Goal: Transaction & Acquisition: Purchase product/service

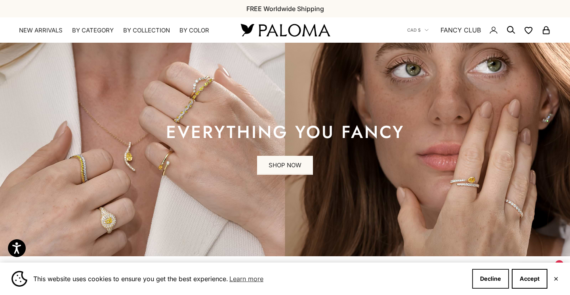
click at [485, 279] on button "Decline" at bounding box center [490, 279] width 37 height 20
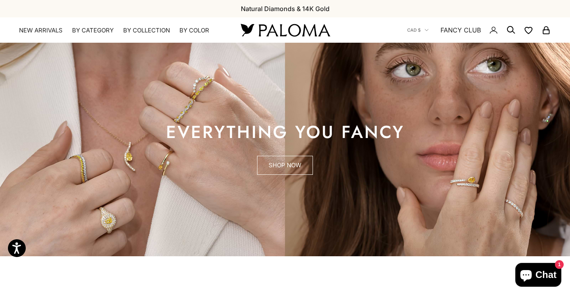
click at [303, 164] on link "SHOP NOW" at bounding box center [285, 165] width 56 height 19
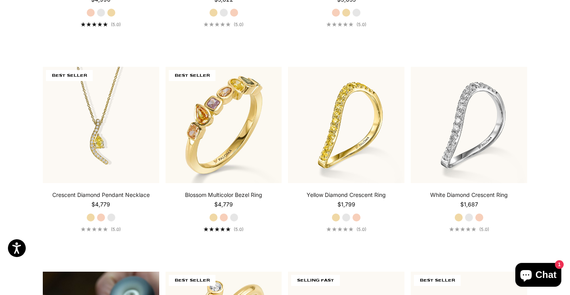
scroll to position [383, 0]
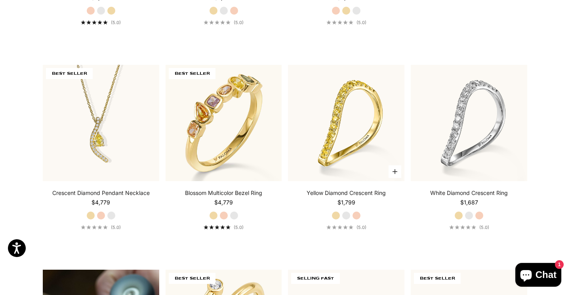
click at [345, 216] on label "White Gold" at bounding box center [346, 215] width 9 height 9
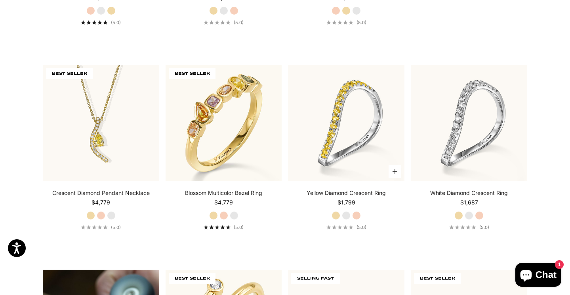
click at [356, 215] on label "Rose Gold" at bounding box center [356, 215] width 9 height 9
click at [335, 215] on label "Yellow Gold" at bounding box center [335, 215] width 9 height 9
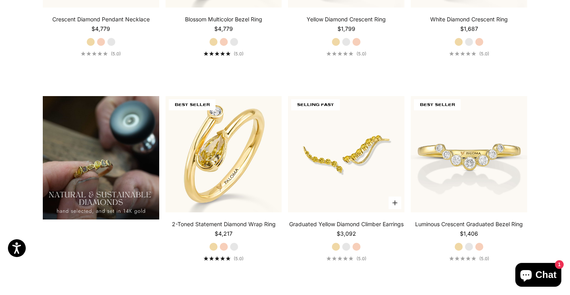
scroll to position [557, 0]
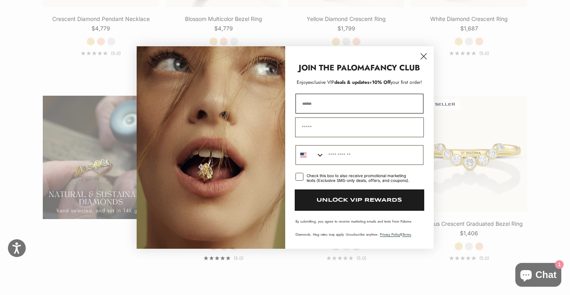
click at [306, 97] on input "******" at bounding box center [359, 104] width 128 height 20
click at [357, 102] on input "**********" at bounding box center [359, 104] width 128 height 20
type input "*"
type input "**********"
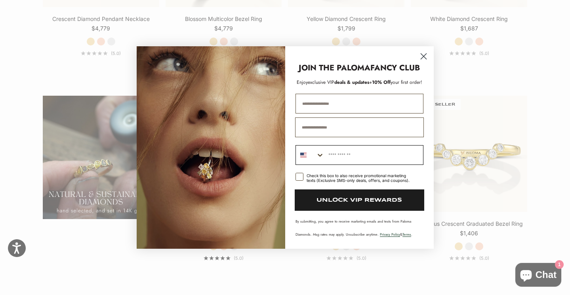
click at [319, 155] on icon "Search Countries" at bounding box center [320, 155] width 8 height 8
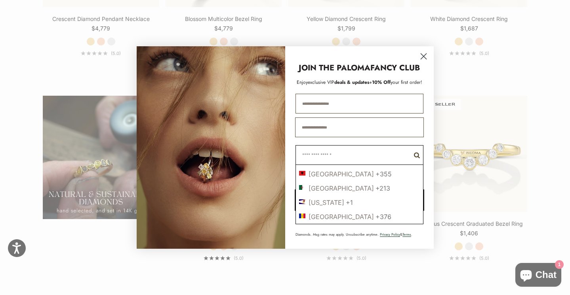
scroll to position [41, 0]
click at [423, 222] on div "By submitting, you agree to receive marketing emails and texts from Paloma Diam…" at bounding box center [359, 228] width 133 height 26
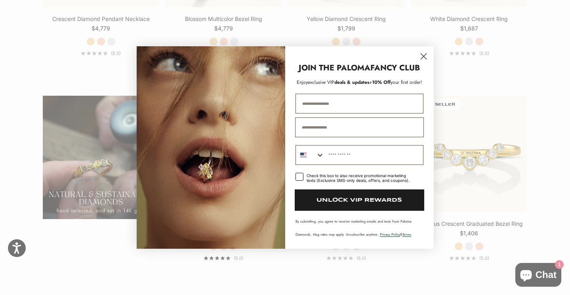
click at [300, 178] on rect "POPUP Form" at bounding box center [299, 177] width 8 height 8
click at [320, 155] on icon "Search Countries" at bounding box center [320, 155] width 8 height 8
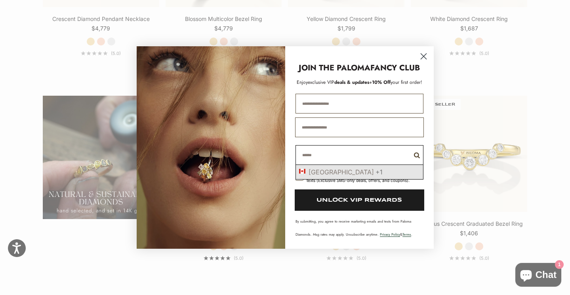
type input "******"
click at [375, 175] on div "+1" at bounding box center [378, 172] width 7 height 8
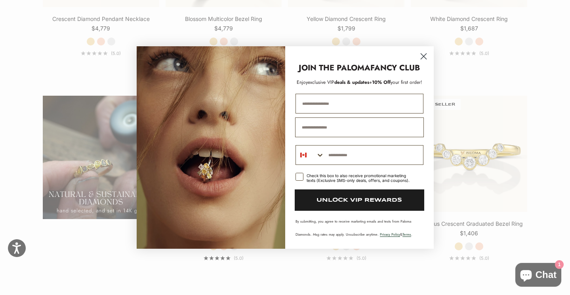
type input "**********"
click at [344, 202] on button "UNLOCK VIP REWARDS" at bounding box center [358, 200] width 129 height 21
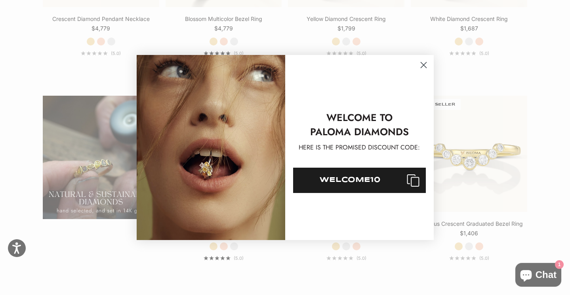
click at [353, 180] on div "WELCOME10" at bounding box center [349, 181] width 101 height 8
click at [425, 64] on icon "Close dialog" at bounding box center [423, 66] width 6 height 6
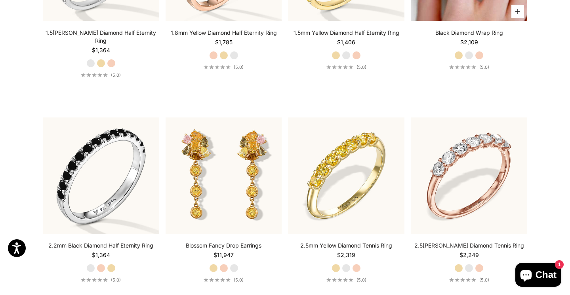
scroll to position [3249, 0]
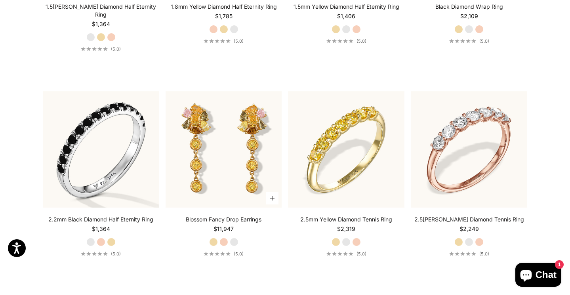
click at [222, 238] on label "Rose Gold" at bounding box center [223, 242] width 9 height 9
click at [236, 238] on label "White Gold" at bounding box center [234, 242] width 9 height 9
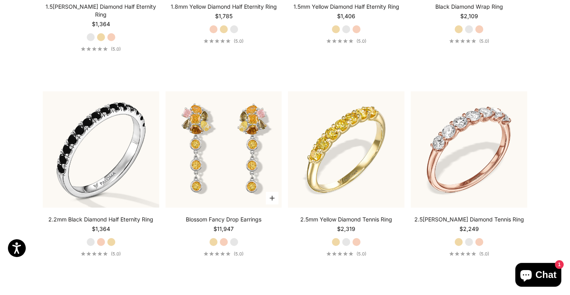
click at [213, 238] on label "Yellow Gold" at bounding box center [213, 242] width 9 height 9
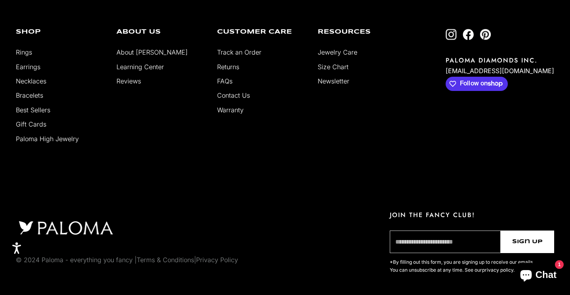
scroll to position [3935, 0]
click at [414, 231] on input "email" at bounding box center [444, 242] width 111 height 23
type input "**********"
click at [535, 238] on span "Sign Up" at bounding box center [527, 242] width 30 height 9
click at [528, 238] on span "Sign Up" at bounding box center [527, 242] width 30 height 9
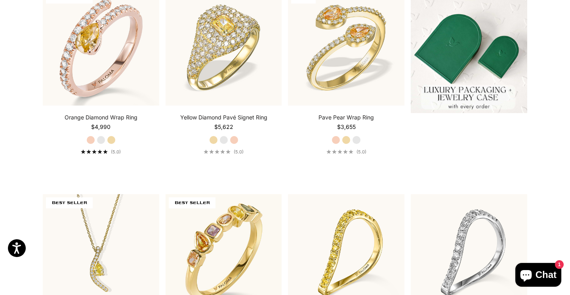
scroll to position [437, 0]
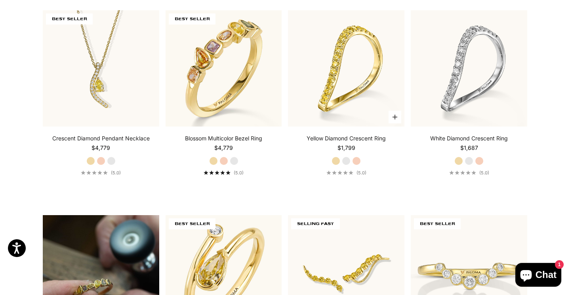
click at [362, 138] on link "Yellow Diamond Crescent Ring" at bounding box center [345, 139] width 79 height 8
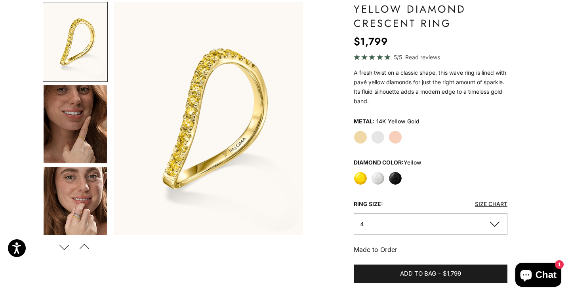
scroll to position [96, 0]
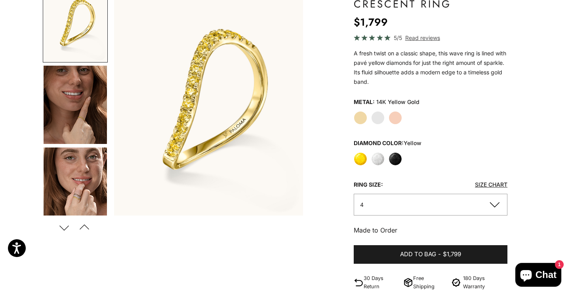
click at [57, 117] on img "Go to item 4" at bounding box center [75, 105] width 63 height 78
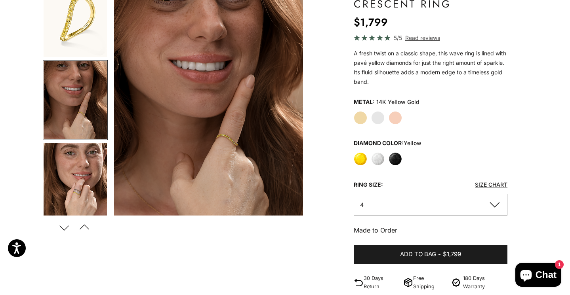
click at [78, 179] on img "Go to item 5" at bounding box center [75, 182] width 63 height 78
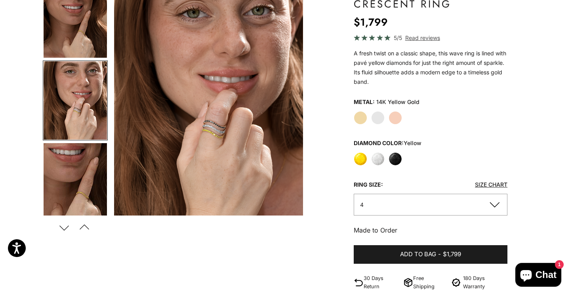
click at [74, 48] on img "Go to item 4" at bounding box center [75, 18] width 63 height 78
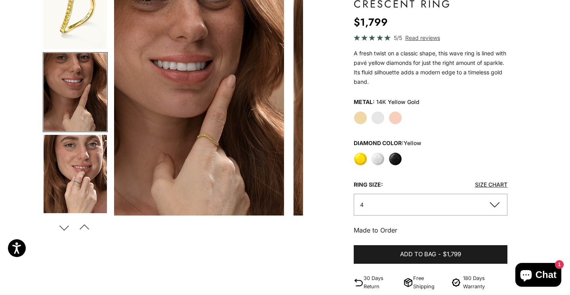
scroll to position [0, 198]
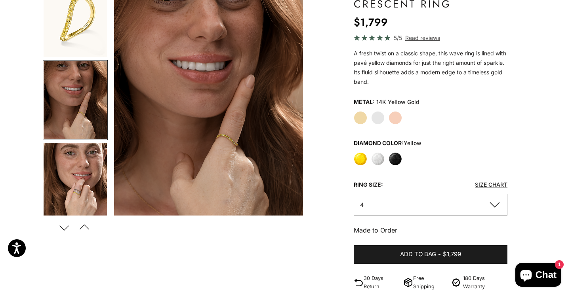
click at [377, 161] on label "White" at bounding box center [377, 158] width 13 height 13
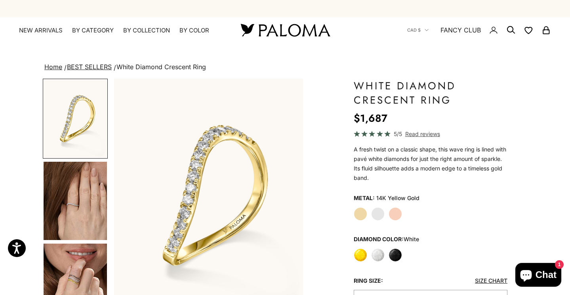
click at [395, 257] on label "Black" at bounding box center [394, 255] width 13 height 13
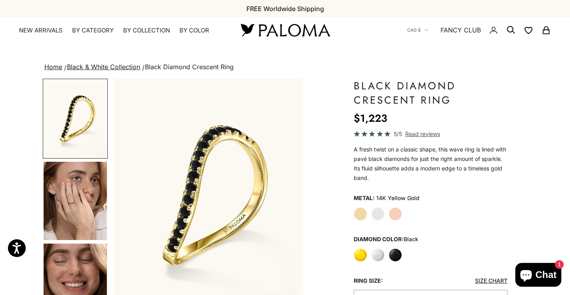
click at [359, 210] on label "Yellow Gold" at bounding box center [359, 213] width 13 height 13
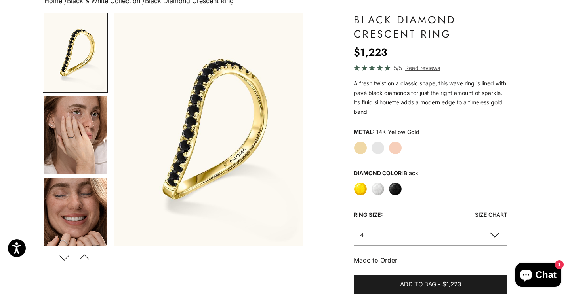
scroll to position [149, 0]
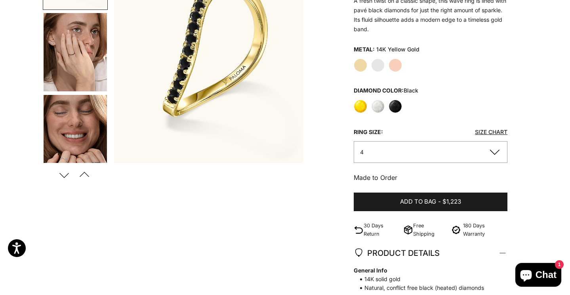
click at [495, 152] on button "4" at bounding box center [430, 152] width 154 height 22
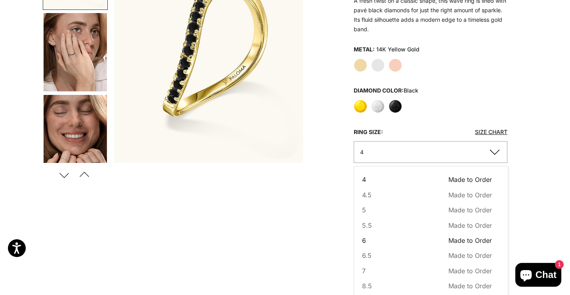
click at [484, 241] on span "Made to Order" at bounding box center [470, 240] width 44 height 10
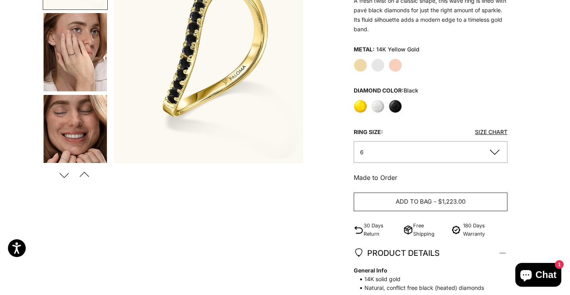
click at [471, 199] on button "Add to bag - $1,223.00" at bounding box center [430, 202] width 154 height 19
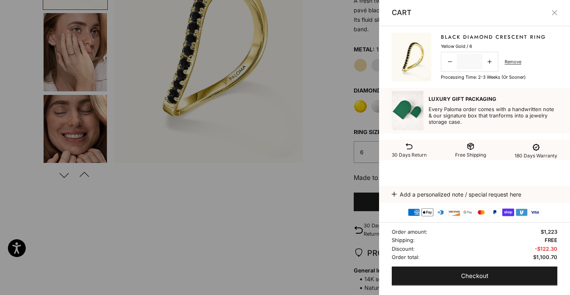
click at [552, 13] on button "Close" at bounding box center [554, 13] width 6 height 6
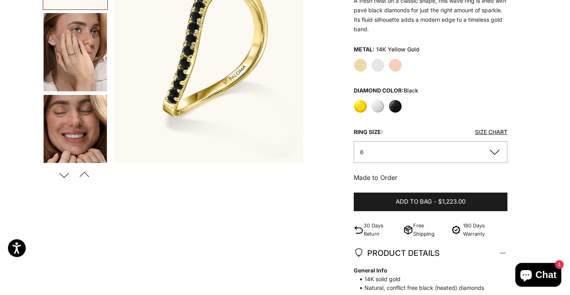
click at [495, 153] on button "6" at bounding box center [430, 152] width 154 height 22
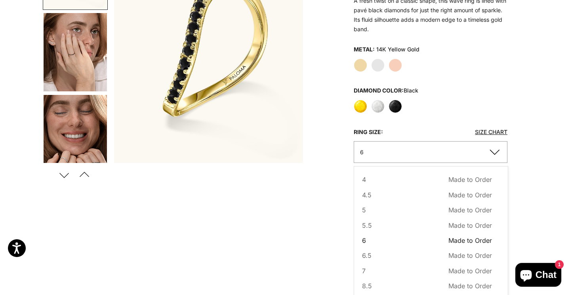
type button "4"
type button "4.5"
type button "5"
click at [510, 245] on div "Zoom picture Save Add to wishlist Next Previous Go to item 1" at bounding box center [285, 216] width 484 height 572
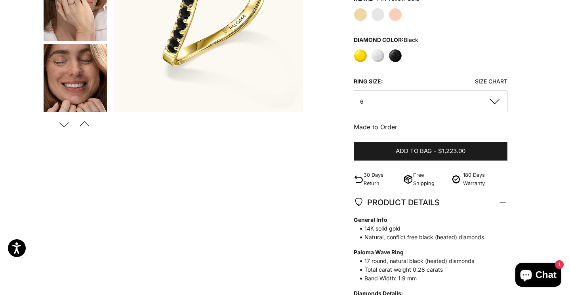
scroll to position [230, 0]
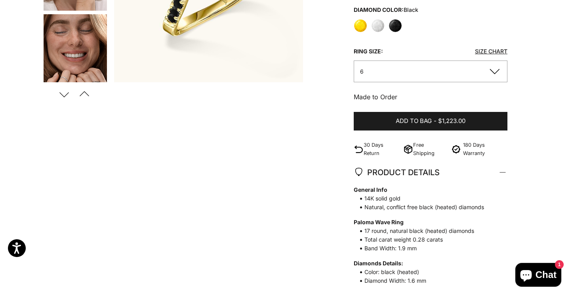
click at [495, 72] on button "6" at bounding box center [430, 72] width 154 height 22
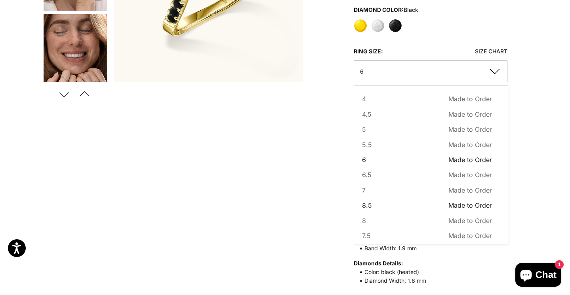
click at [490, 205] on span "Made to Order" at bounding box center [470, 205] width 44 height 10
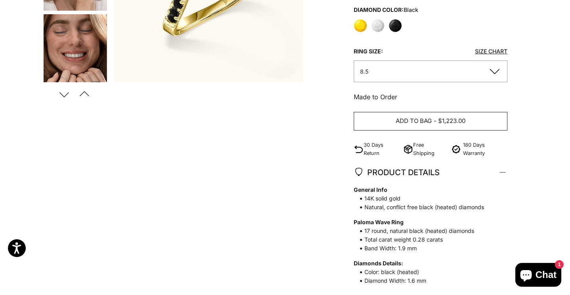
click at [466, 124] on button "Add to bag - $1,223.00" at bounding box center [430, 121] width 154 height 19
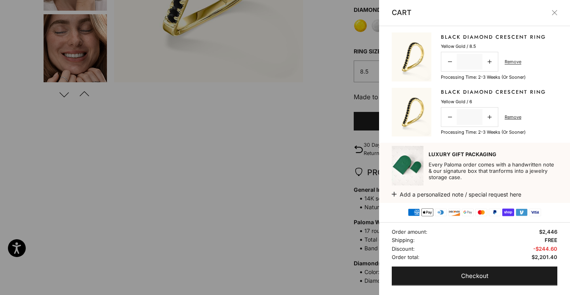
click at [554, 11] on button "Close" at bounding box center [554, 13] width 6 height 6
